Goal: Information Seeking & Learning: Learn about a topic

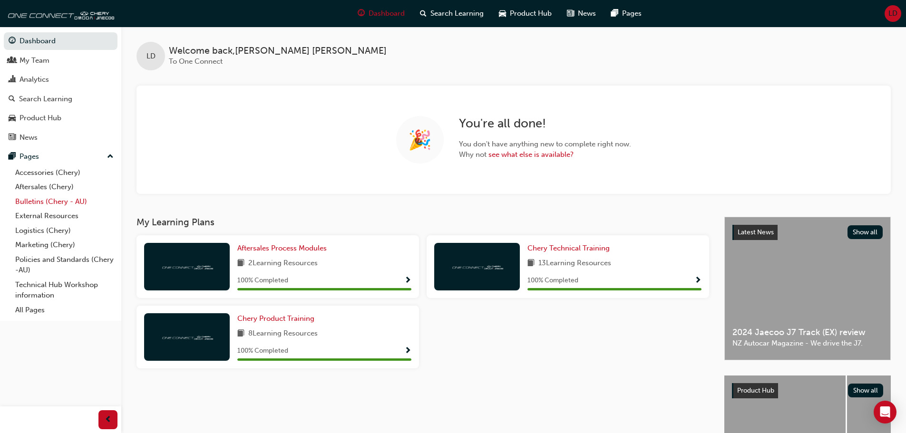
click at [66, 201] on link "Bulletins (Chery - AU)" at bounding box center [64, 202] width 106 height 15
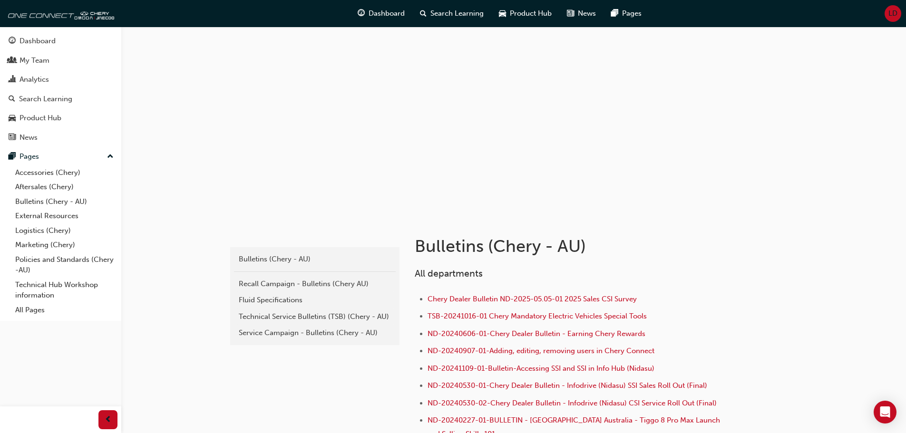
scroll to position [95, 0]
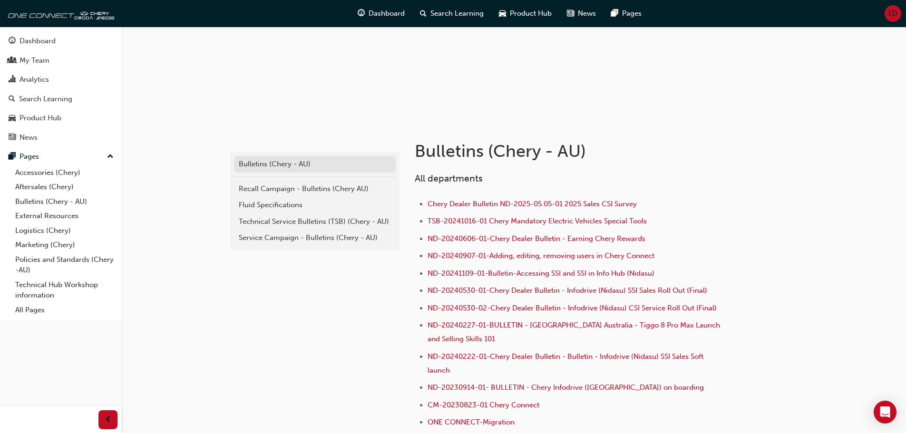
click at [298, 167] on div "Bulletins (Chery - AU)" at bounding box center [315, 164] width 152 height 11
click at [298, 189] on div "Recall Campaign - Bulletins (Chery AU)" at bounding box center [315, 189] width 152 height 11
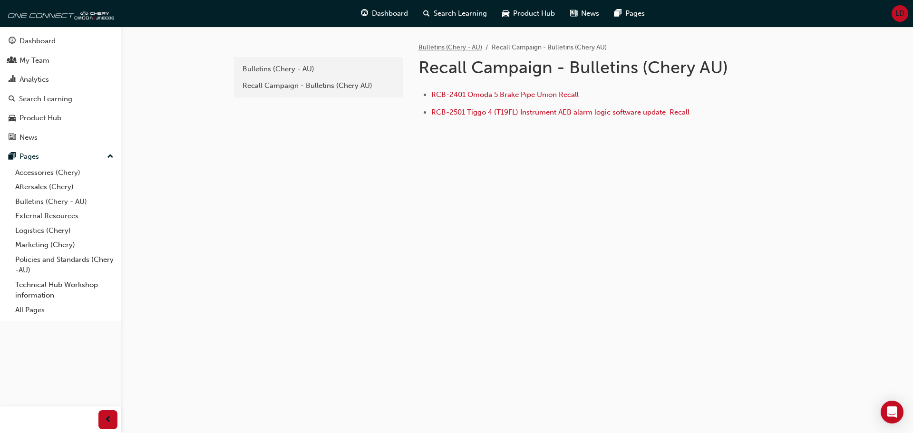
click at [444, 43] on link "Bulletins (Chery - AU)" at bounding box center [451, 47] width 64 height 8
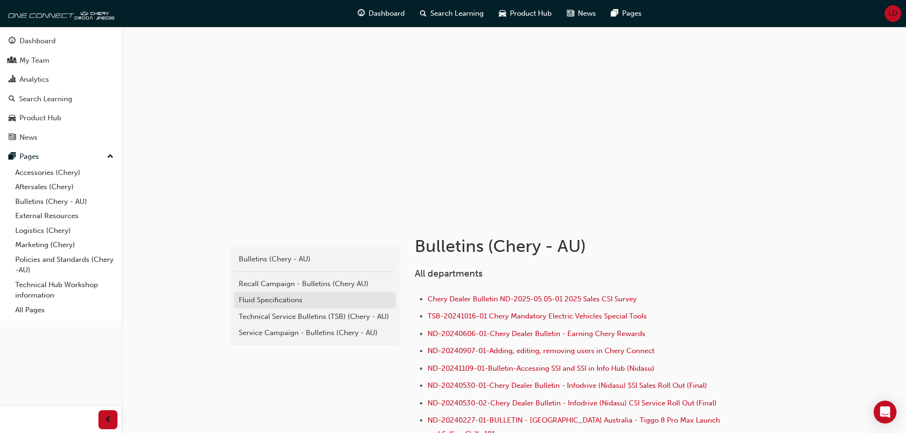
click at [274, 300] on div "Fluid Specifications" at bounding box center [315, 300] width 152 height 11
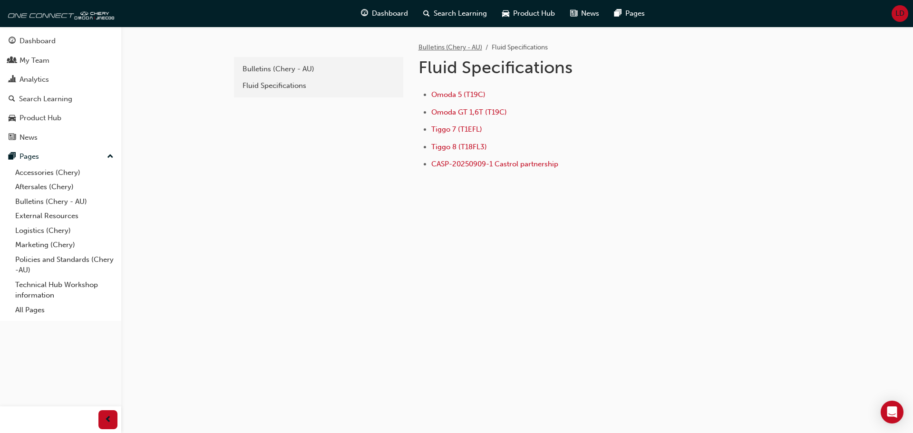
click at [476, 45] on link "Bulletins (Chery - AU)" at bounding box center [451, 47] width 64 height 8
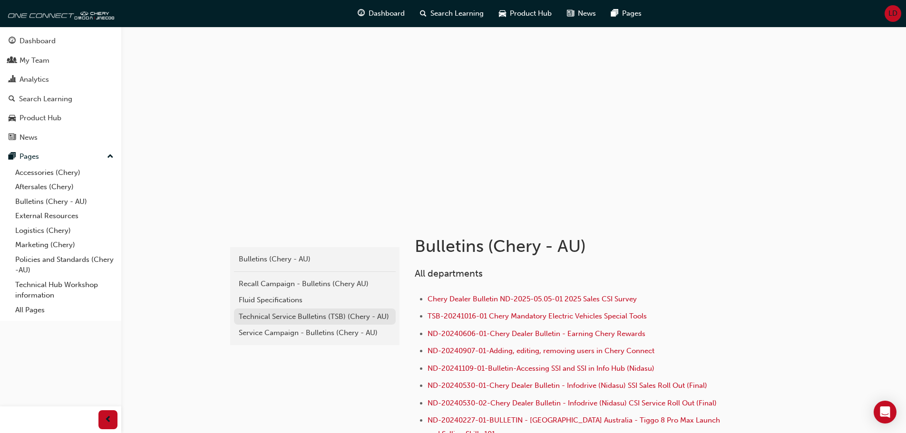
click at [314, 319] on div "Technical Service Bulletins (TSB) (Chery - AU)" at bounding box center [315, 317] width 152 height 11
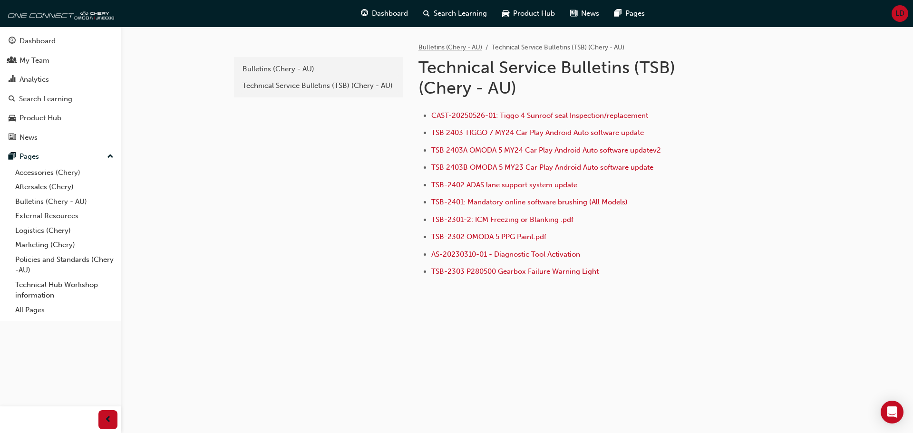
click at [459, 46] on link "Bulletins (Chery - AU)" at bounding box center [451, 47] width 64 height 8
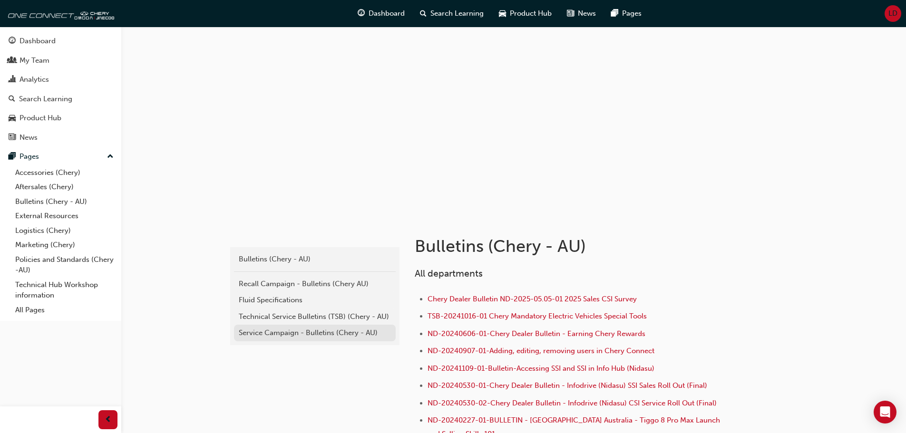
click at [331, 334] on div "Service Campaign - Bulletins (Chery - AU)" at bounding box center [315, 333] width 152 height 11
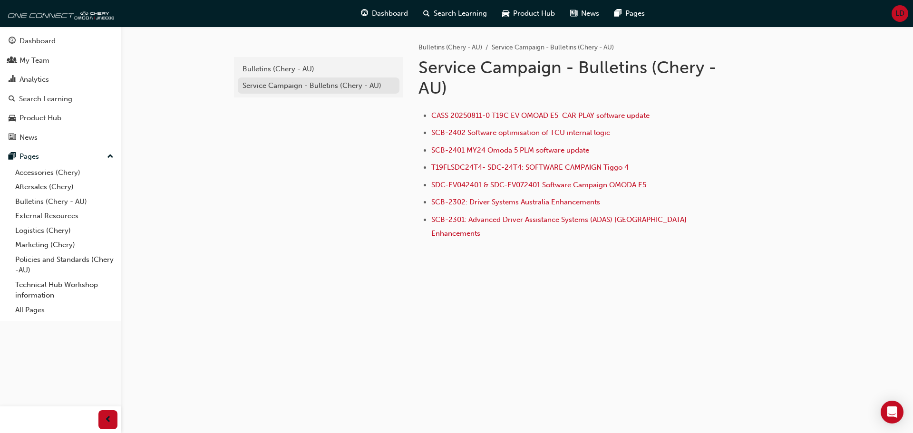
click at [326, 80] on div "Service Campaign - Bulletins (Chery - AU)" at bounding box center [319, 85] width 152 height 11
click at [322, 69] on div "Bulletins (Chery - AU)" at bounding box center [319, 69] width 152 height 11
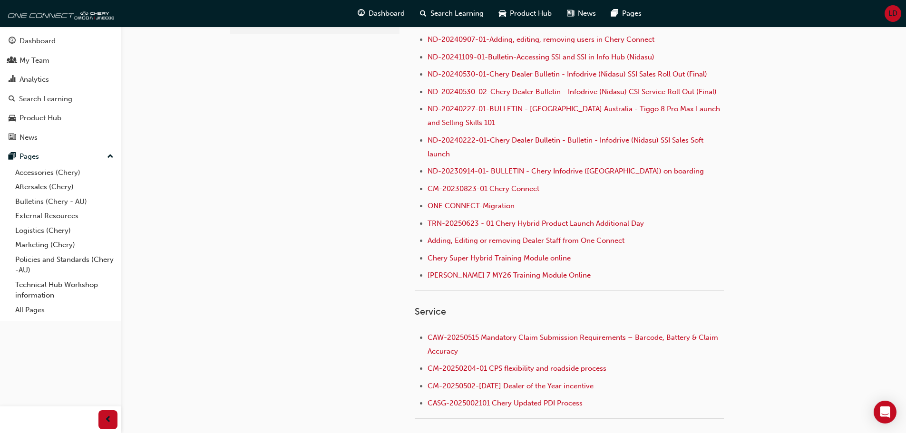
scroll to position [333, 0]
